Goal: Obtain resource: Download file/media

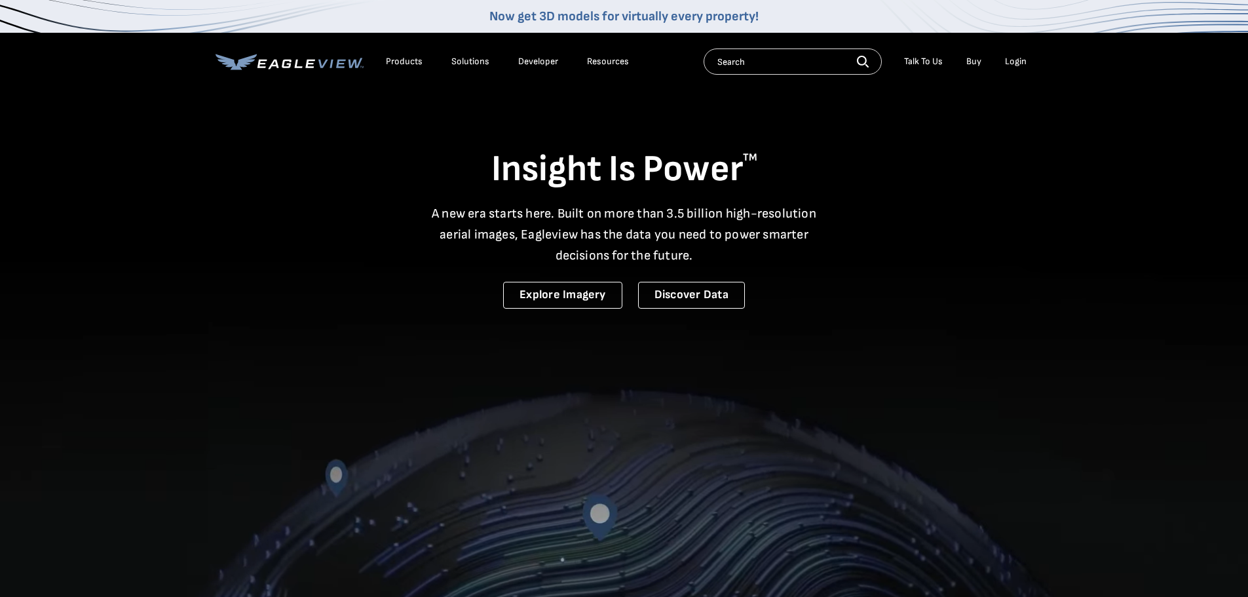
click at [1011, 63] on div "Login" at bounding box center [1016, 62] width 22 height 12
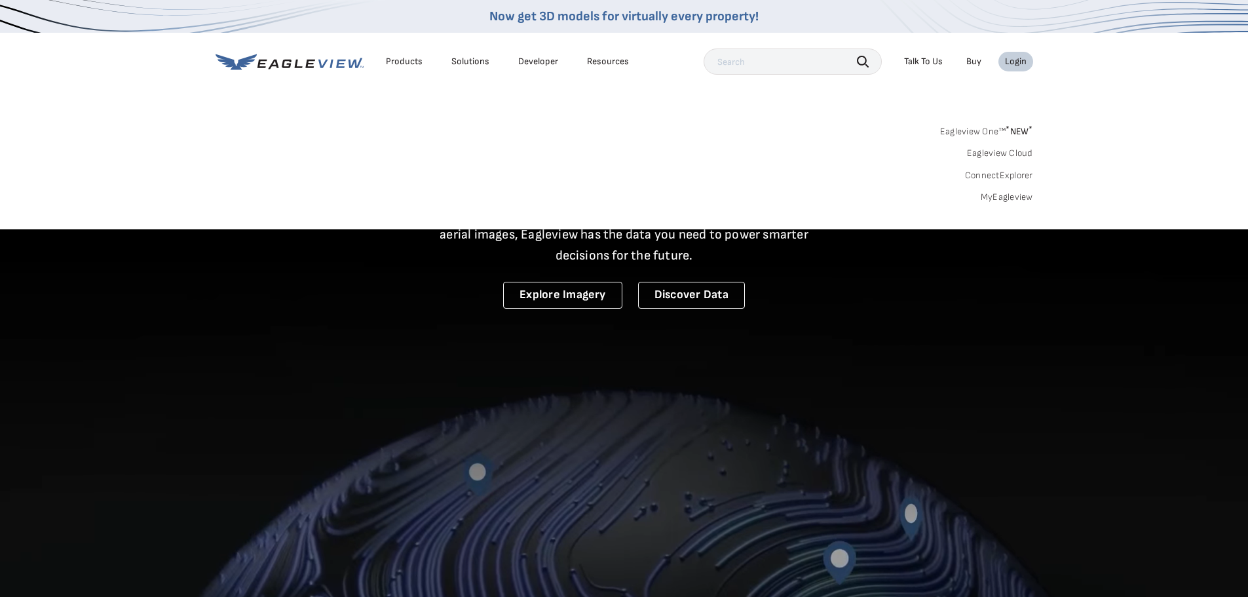
click at [987, 200] on link "MyEagleview" at bounding box center [1007, 197] width 52 height 12
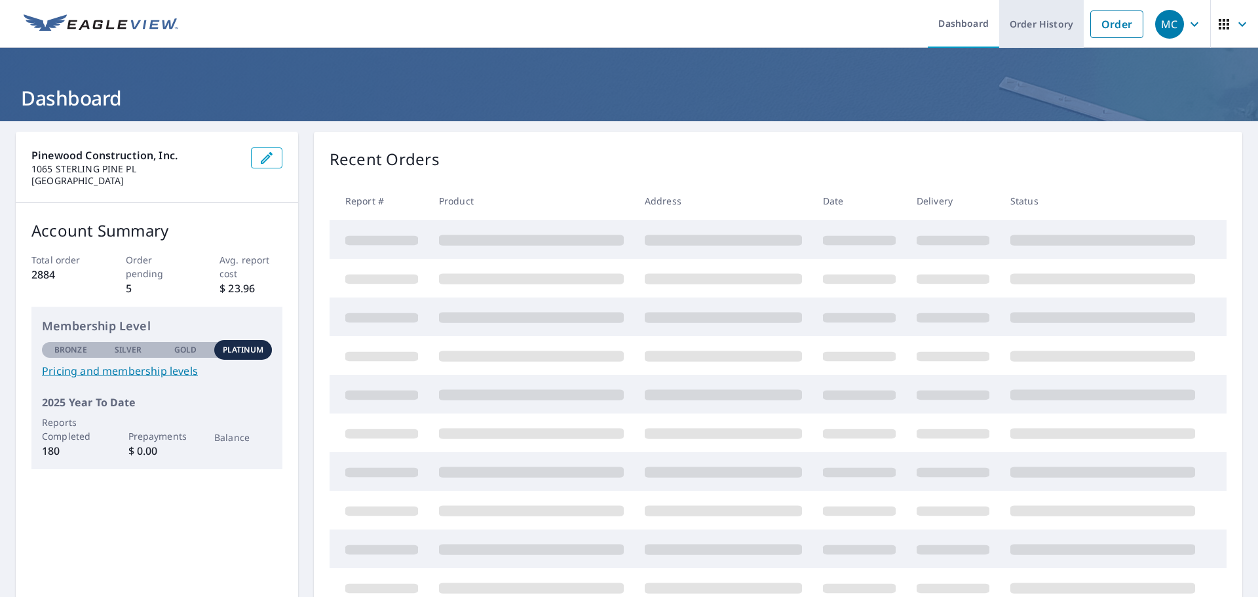
drag, startPoint x: 1092, startPoint y: 23, endPoint x: 1033, endPoint y: 45, distance: 63.4
click at [1093, 24] on link "Order" at bounding box center [1116, 24] width 53 height 28
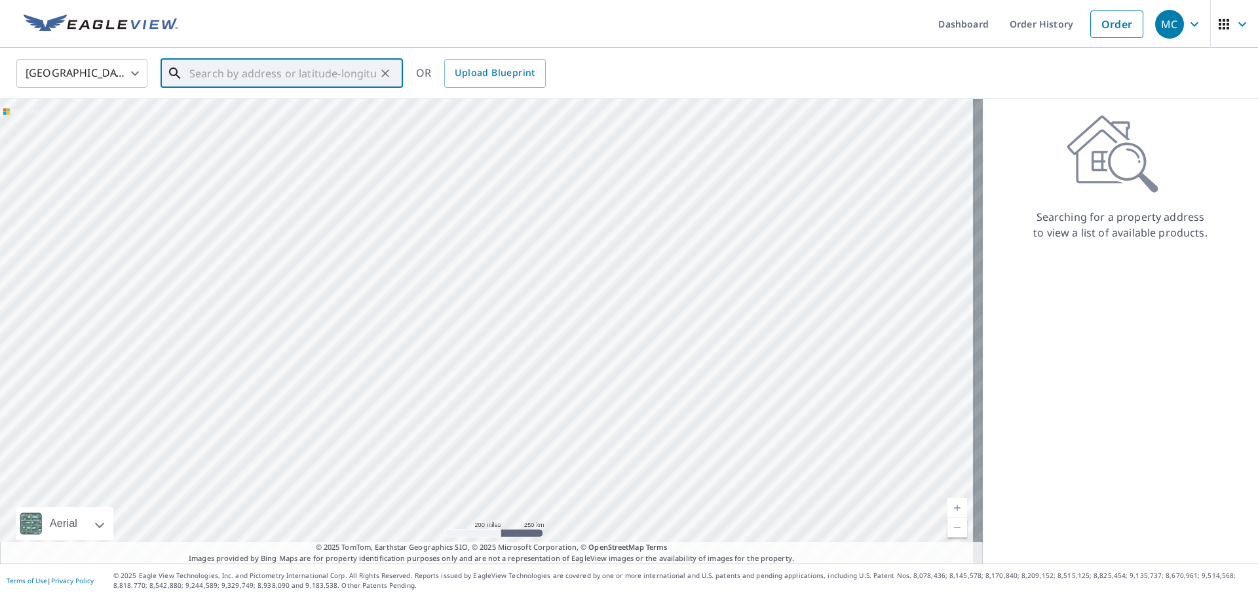
click at [224, 73] on input "text" at bounding box center [282, 73] width 187 height 37
click at [259, 130] on p "[GEOGRAPHIC_DATA]" at bounding box center [290, 125] width 206 height 13
type input "[STREET_ADDRESS]"
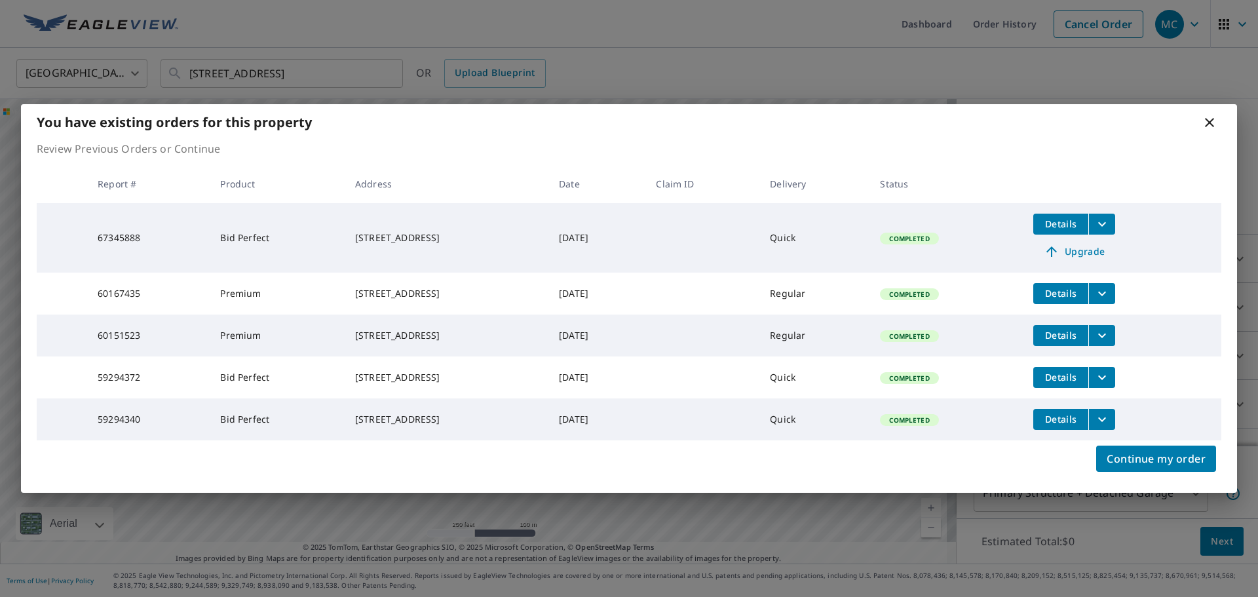
click at [1110, 375] on icon "filesDropdownBtn-59294372" at bounding box center [1102, 378] width 16 height 16
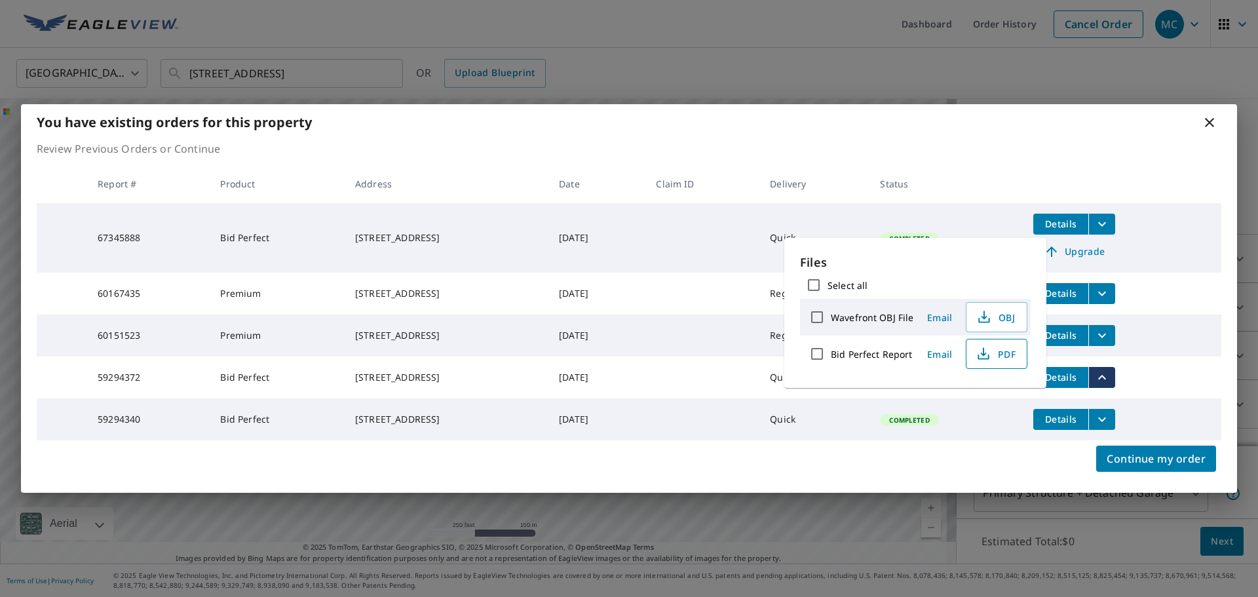
click at [1010, 356] on span "PDF" at bounding box center [995, 354] width 42 height 16
